Goal: Task Accomplishment & Management: Use online tool/utility

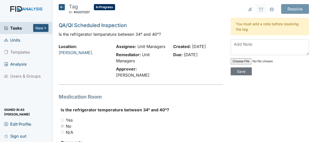
scroll to position [52, 0]
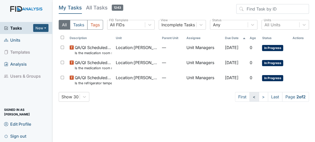
click at [255, 97] on link "<" at bounding box center [254, 97] width 9 height 10
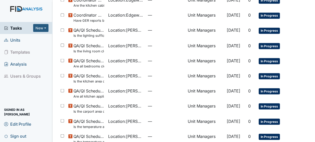
scroll to position [297, 0]
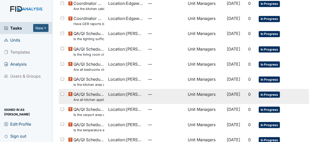
click at [91, 96] on span "QA/QI Scheduled Inspection Are all kitchen appliances clean and working properl…" at bounding box center [88, 96] width 31 height 11
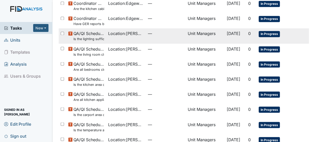
click at [90, 37] on small "Is the lighting sufficient?" at bounding box center [88, 38] width 31 height 5
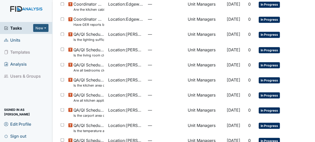
scroll to position [306, 0]
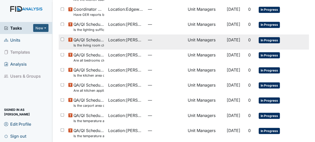
click at [77, 45] on small "Is the living room clean and in good repair?" at bounding box center [88, 45] width 31 height 5
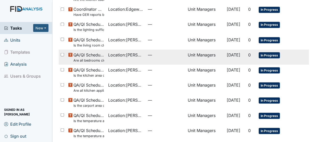
click at [92, 57] on span "QA/QI Scheduled Inspection Are all bedrooms clean and in good repair?" at bounding box center [88, 57] width 31 height 11
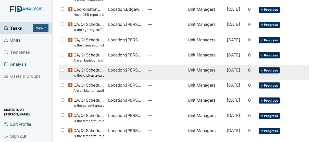
click at [82, 70] on span "QA/QI Scheduled Inspection Is the kitchen area clean and in good repair?" at bounding box center [88, 72] width 31 height 11
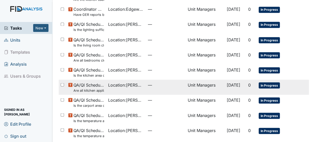
click at [87, 89] on small "Are all kitchen appliances clean and working properly?" at bounding box center [88, 90] width 31 height 5
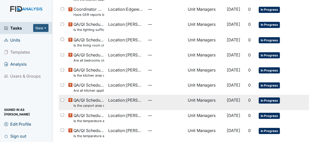
click at [91, 102] on span "QA/QI Scheduled Inspection Is the carport area clean (trashcans lids secured/ c…" at bounding box center [88, 102] width 31 height 11
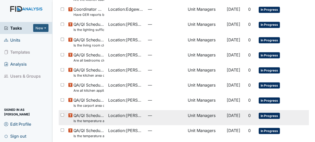
click at [93, 120] on small "Is the temperature appropriate in the refrigerator? (Between 34° & 40°)?" at bounding box center [88, 120] width 31 height 5
click at [98, 120] on small "Is the temperature appropriate in the refrigerator? (Between 34° & 40°)?" at bounding box center [88, 120] width 31 height 5
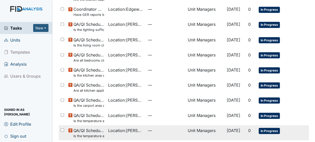
click at [88, 133] on small "Is the temperature appropriate in the freezer(s)? (Between 0° & 10°)" at bounding box center [88, 135] width 31 height 5
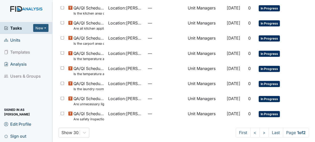
scroll to position [371, 0]
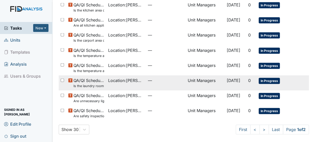
click at [87, 84] on small "Is the laundry room clean? Washer/Dryer working clean behind both? Is the lint …" at bounding box center [88, 85] width 31 height 5
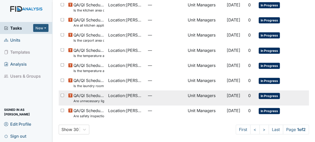
click at [91, 97] on span "QA/QI Scheduled Inspection Are unnecessary lights on?" at bounding box center [88, 97] width 31 height 11
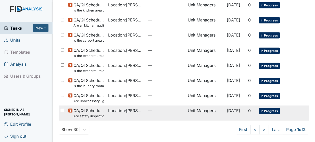
click at [88, 109] on span "QA/QI Scheduled Inspection Are safety inspections completed monthly and minutes…" at bounding box center [88, 112] width 31 height 11
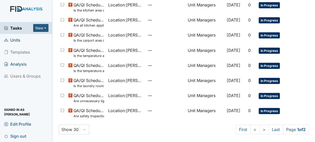
scroll to position [371, 0]
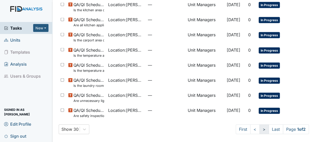
click at [263, 129] on link ">" at bounding box center [264, 129] width 9 height 10
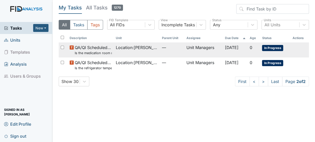
click at [90, 53] on small "Is the medication room neat and orderly?" at bounding box center [93, 53] width 37 height 5
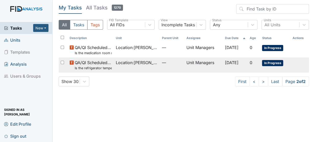
click at [134, 63] on span "Location : Dixon Rd." at bounding box center [137, 62] width 42 height 6
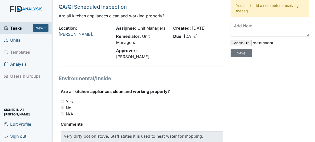
scroll to position [46, 0]
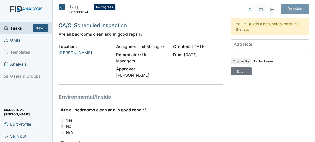
click at [92, 57] on div "Location: Dixon Rd." at bounding box center [83, 61] width 57 height 37
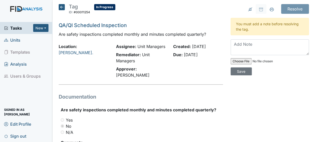
click at [118, 112] on label "Are safety inspections completed monthly and minutes completed quarterly?" at bounding box center [139, 110] width 156 height 6
